Goal: Task Accomplishment & Management: Complete application form

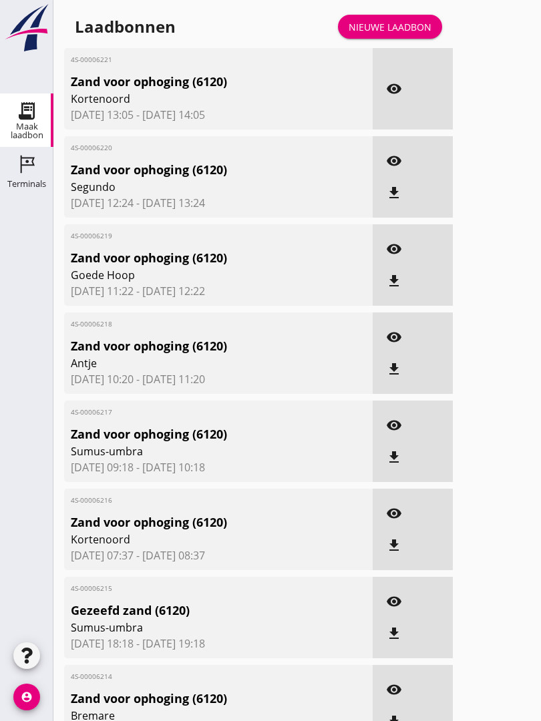
click at [389, 34] on div "Nieuwe laadbon" at bounding box center [389, 27] width 83 height 14
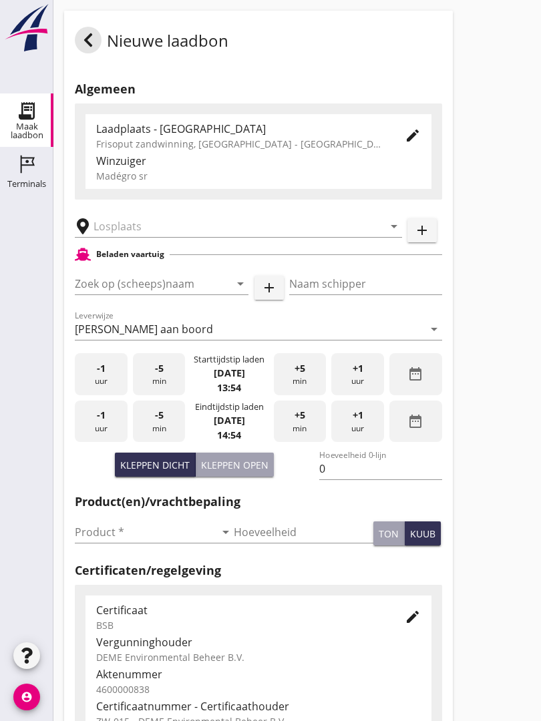
click at [158, 237] on input "text" at bounding box center [228, 226] width 271 height 21
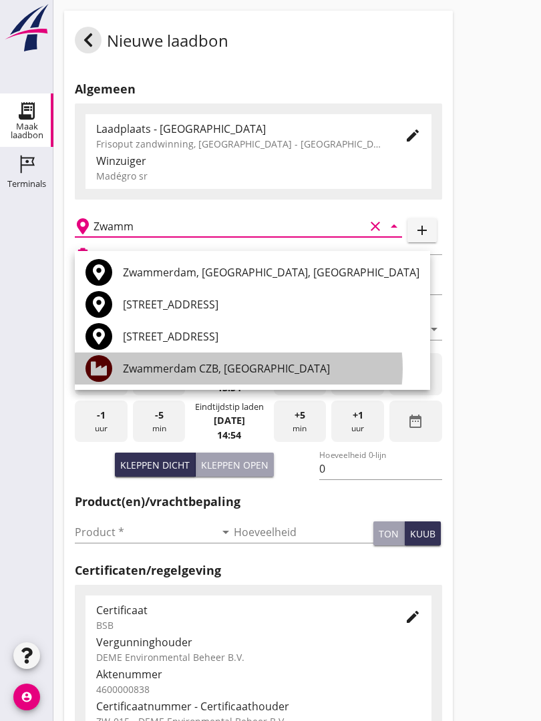
click at [224, 364] on div "Zwammerdam CZB, [GEOGRAPHIC_DATA]" at bounding box center [271, 369] width 296 height 16
type input "Zwammerdam CZB, [GEOGRAPHIC_DATA]"
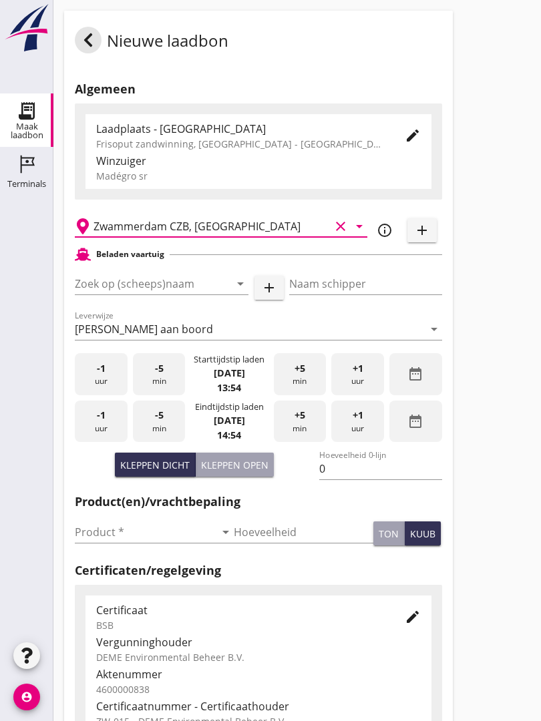
click at [174, 294] on input "Zoek op (scheeps)naam" at bounding box center [143, 283] width 136 height 21
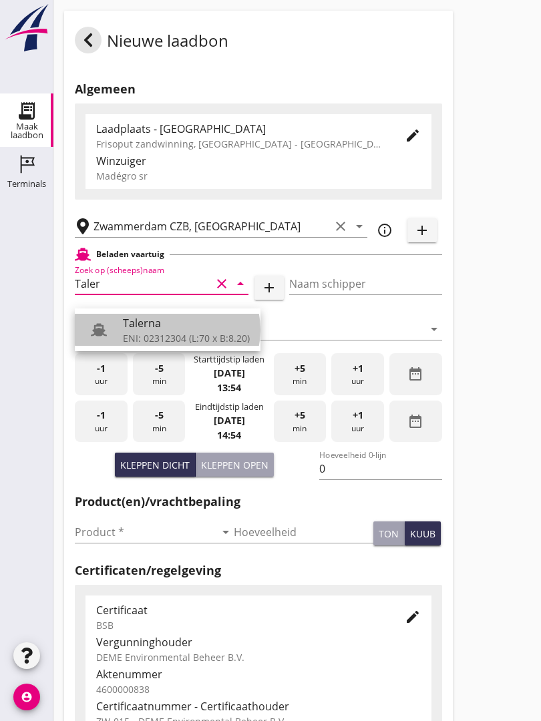
click at [158, 329] on div "Talerna" at bounding box center [186, 323] width 127 height 16
type input "Talerna"
type input "Rutger"
type input "598"
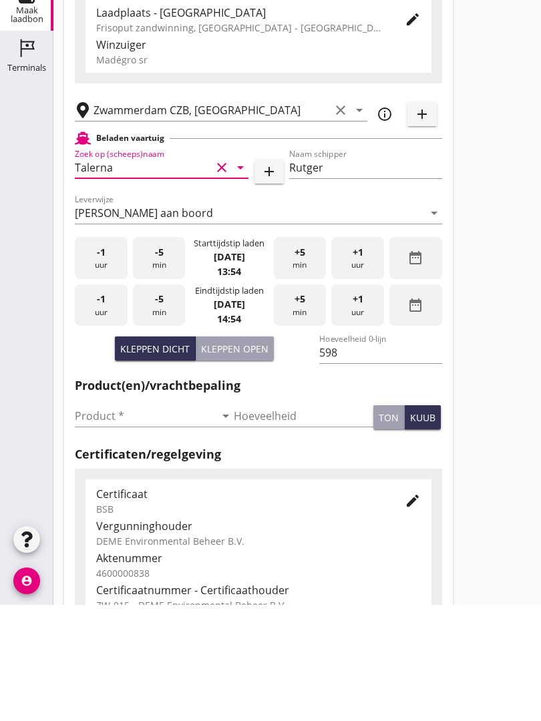
click at [103, 521] on input "Product *" at bounding box center [145, 531] width 140 height 21
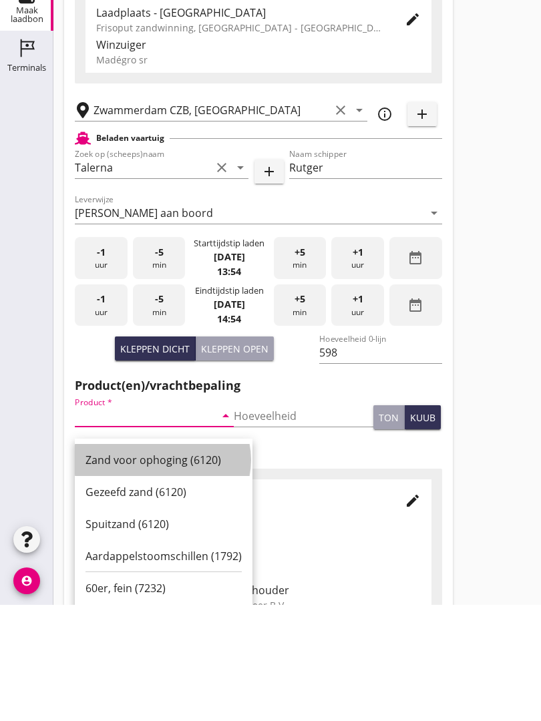
click at [157, 568] on div "Zand voor ophoging (6120)" at bounding box center [163, 576] width 156 height 16
type input "Zand voor ophoging (6120)"
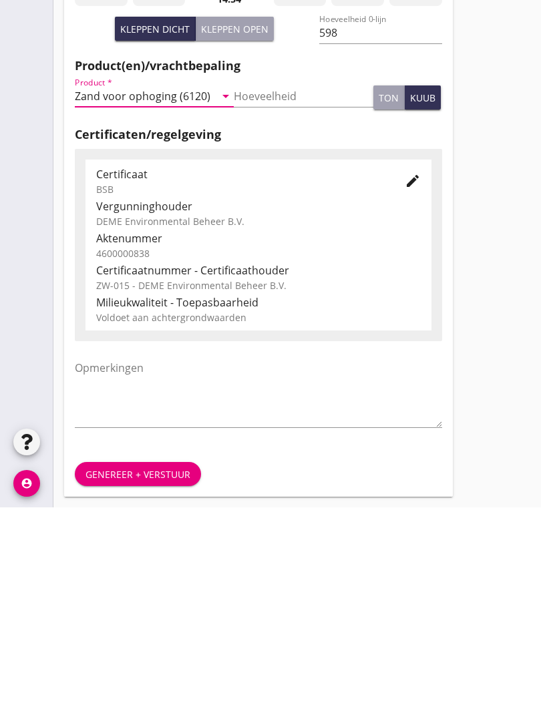
scroll to position [234, 0]
click at [167, 676] on button "Genereer + verstuur" at bounding box center [138, 688] width 126 height 24
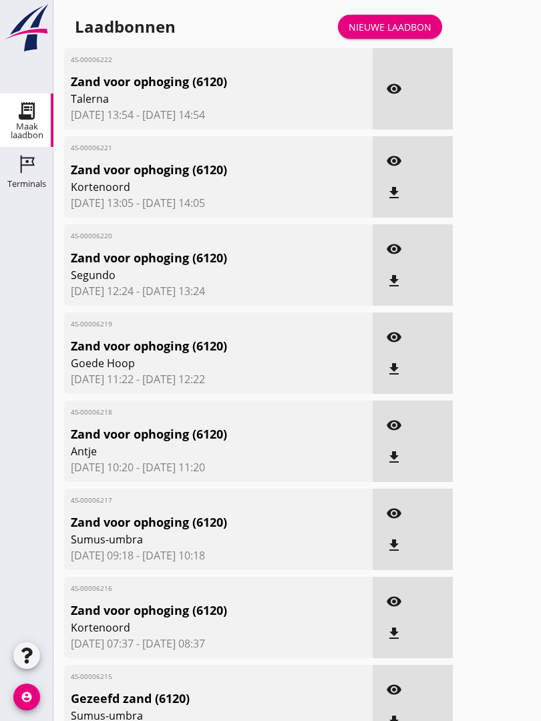
click at [395, 101] on button "visibility" at bounding box center [394, 89] width 24 height 24
